Goal: Transaction & Acquisition: Purchase product/service

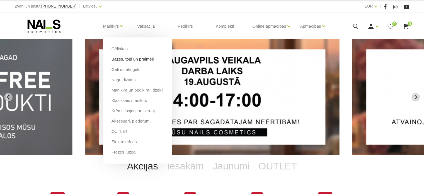
click at [119, 60] on link "Bāzes, topi un praimeri" at bounding box center [132, 59] width 43 height 6
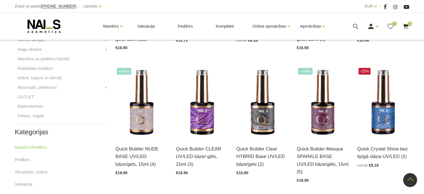
scroll to position [233, 0]
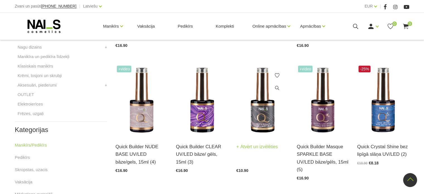
click at [262, 110] on img at bounding box center [262, 100] width 52 height 72
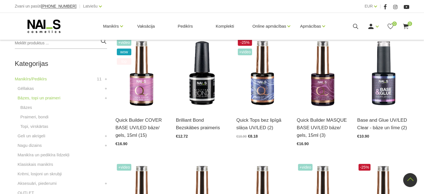
scroll to position [126, 0]
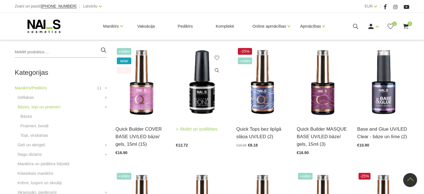
click at [202, 102] on img at bounding box center [202, 83] width 52 height 72
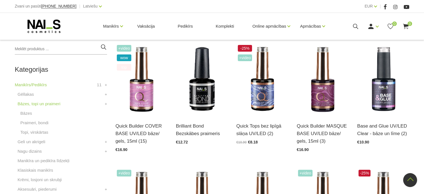
scroll to position [126, 0]
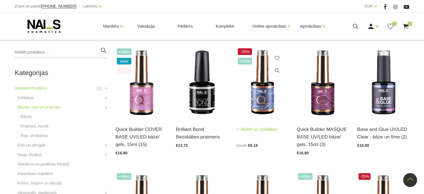
click at [266, 99] on img at bounding box center [262, 83] width 52 height 72
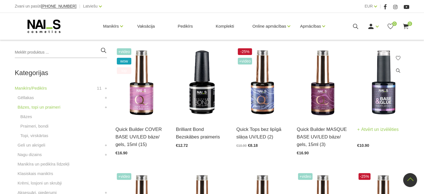
click at [384, 100] on img at bounding box center [383, 83] width 52 height 72
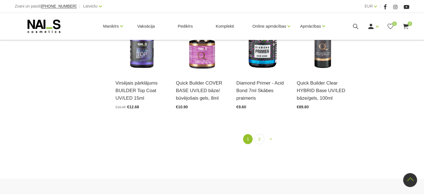
scroll to position [664, 0]
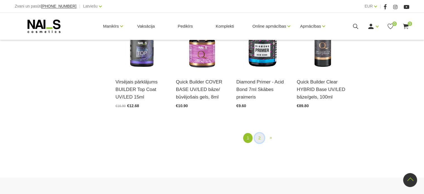
click at [260, 133] on link "2" at bounding box center [258, 138] width 9 height 10
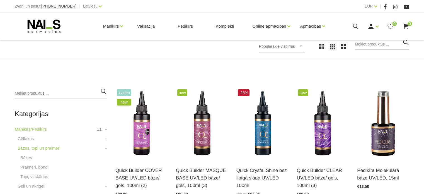
scroll to position [80, 0]
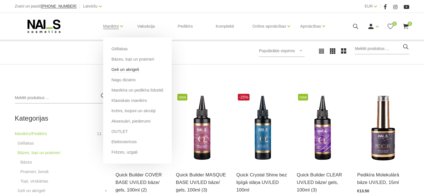
click at [126, 69] on link "Geli un akrigeli" at bounding box center [125, 69] width 28 height 6
click at [121, 101] on link "Klasiskais manikīrs" at bounding box center [129, 100] width 36 height 6
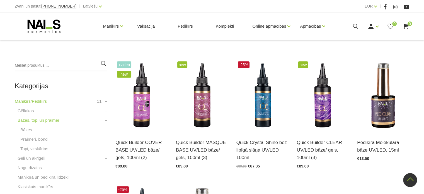
scroll to position [112, 0]
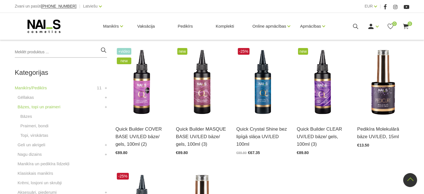
scroll to position [31, 0]
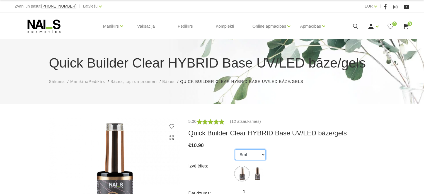
click at [262, 154] on select "8ml 15ml" at bounding box center [250, 154] width 31 height 11
select select "5598"
click at [235, 149] on select "8ml 15ml" at bounding box center [250, 154] width 31 height 11
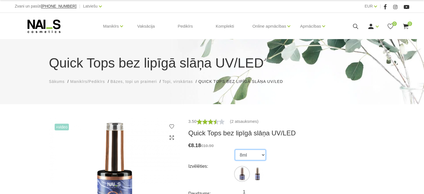
click at [262, 154] on select "8ml 15ml" at bounding box center [250, 154] width 31 height 11
select select "4269"
click at [235, 149] on select "8ml 15ml" at bounding box center [250, 154] width 31 height 11
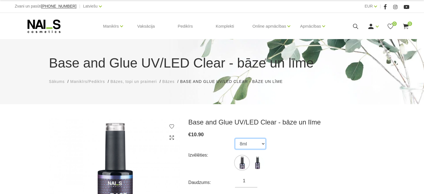
click at [262, 143] on select "8ml 15ml" at bounding box center [250, 143] width 31 height 11
select select "4542"
click at [235, 138] on select "8ml 15ml" at bounding box center [250, 143] width 31 height 11
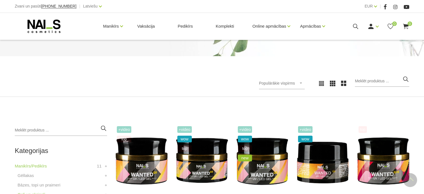
scroll to position [46, 0]
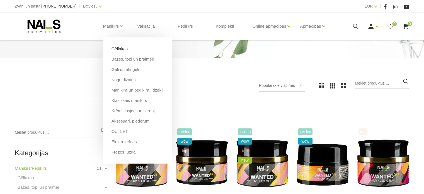
click at [118, 49] on link "Gēllakas" at bounding box center [119, 49] width 16 height 6
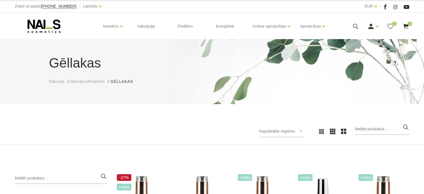
drag, startPoint x: 422, startPoint y: 45, endPoint x: 425, endPoint y: 45, distance: 3.1
click at [423, 46] on html "Zvani un pasūti +37120446646 | Latviešu Latviešu Russian English EUR EUR | Mani…" at bounding box center [212, 97] width 424 height 194
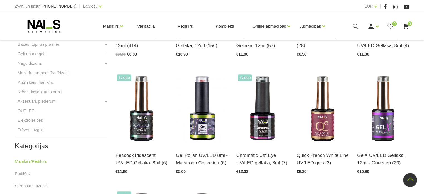
scroll to position [219, 0]
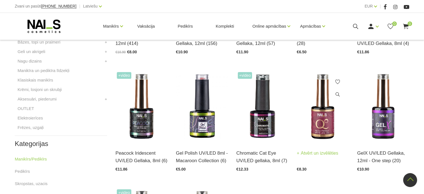
click at [321, 127] on img at bounding box center [322, 106] width 52 height 72
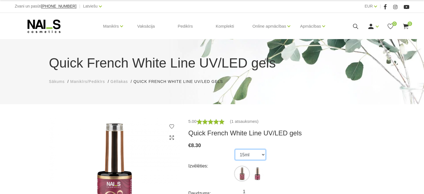
click at [263, 156] on select "15ml 8ml" at bounding box center [250, 154] width 31 height 11
click at [235, 149] on select "15ml 8ml" at bounding box center [250, 154] width 31 height 11
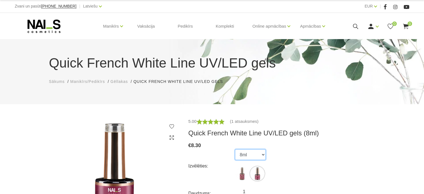
click at [265, 156] on select "15ml 8ml" at bounding box center [250, 154] width 31 height 11
click at [235, 149] on select "15ml 8ml" at bounding box center [250, 154] width 31 height 11
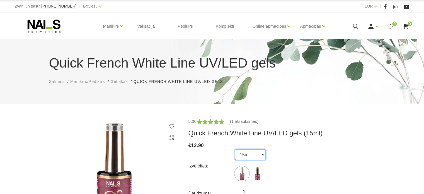
click at [262, 155] on select "15ml 8ml" at bounding box center [250, 154] width 31 height 11
select select "4266"
click at [235, 149] on select "15ml 8ml" at bounding box center [250, 154] width 31 height 11
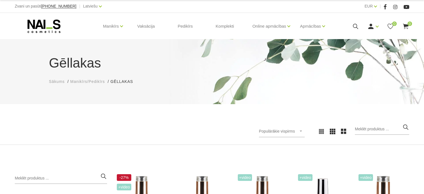
scroll to position [32, 0]
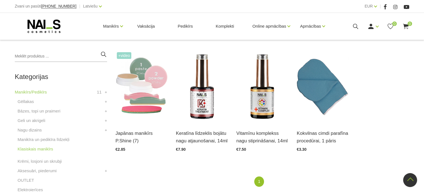
scroll to position [121, 0]
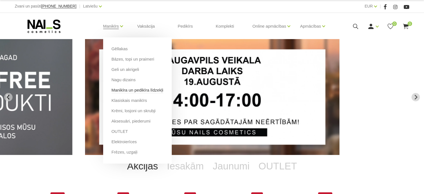
click at [124, 90] on link "Manikīra un pedikīra līdzekļi" at bounding box center [137, 90] width 52 height 6
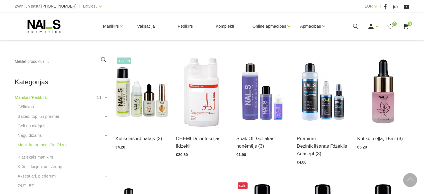
scroll to position [118, 0]
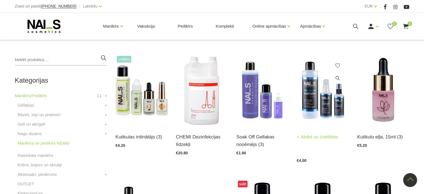
click at [313, 138] on link "Atvērt un izvēlēties" at bounding box center [316, 137] width 41 height 8
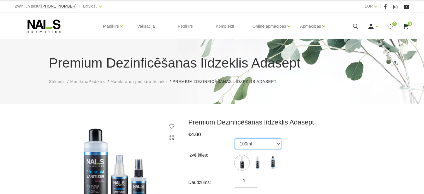
click at [278, 144] on select "100ml 150ml 500ml" at bounding box center [258, 143] width 46 height 11
click at [235, 138] on select "100ml 150ml 500ml" at bounding box center [258, 143] width 46 height 11
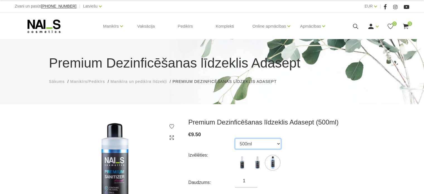
click at [277, 143] on select "100ml 150ml 500ml" at bounding box center [258, 143] width 46 height 11
select select "5641"
click at [235, 138] on select "100ml 150ml 500ml" at bounding box center [258, 143] width 46 height 11
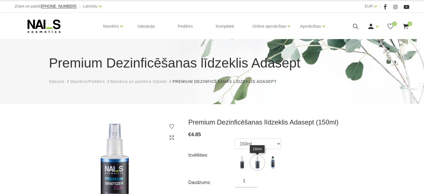
click at [258, 161] on img at bounding box center [257, 162] width 14 height 14
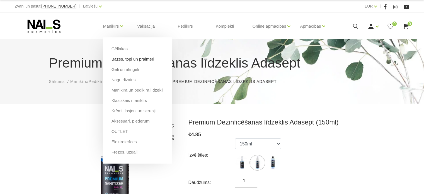
click at [122, 59] on link "Bāzes, topi un praimeri" at bounding box center [132, 59] width 43 height 6
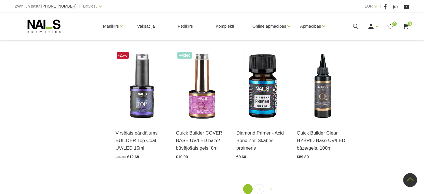
scroll to position [614, 0]
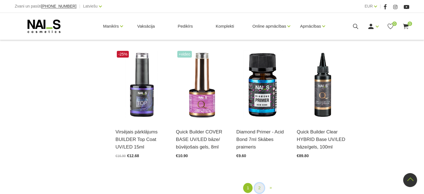
click at [260, 182] on link "2" at bounding box center [258, 187] width 9 height 10
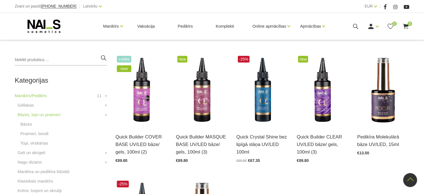
scroll to position [114, 0]
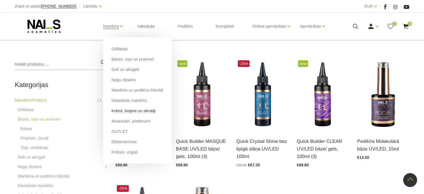
click at [128, 110] on link "Krēmi, losjoni un skrubji" at bounding box center [133, 110] width 44 height 6
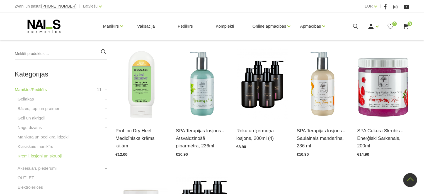
scroll to position [126, 0]
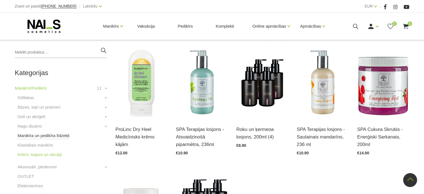
click at [35, 135] on link "Manikīra un pedikīra līdzekļi" at bounding box center [44, 135] width 52 height 7
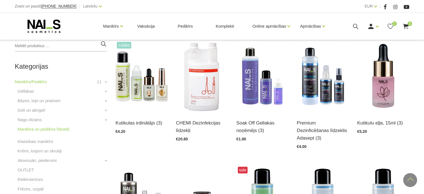
scroll to position [134, 0]
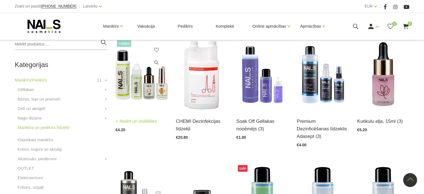
click at [138, 123] on link "Atvērt un izvēlēties" at bounding box center [135, 121] width 41 height 8
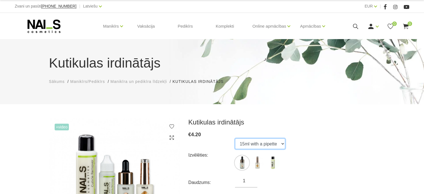
click at [283, 145] on select "15ml with a pipette 15ml with a brush 100ml" at bounding box center [260, 143] width 50 height 11
select select "365"
click at [235, 138] on select "15ml with a pipette 15ml with a brush 100ml" at bounding box center [260, 143] width 50 height 11
